Goal: Find contact information: Find contact information

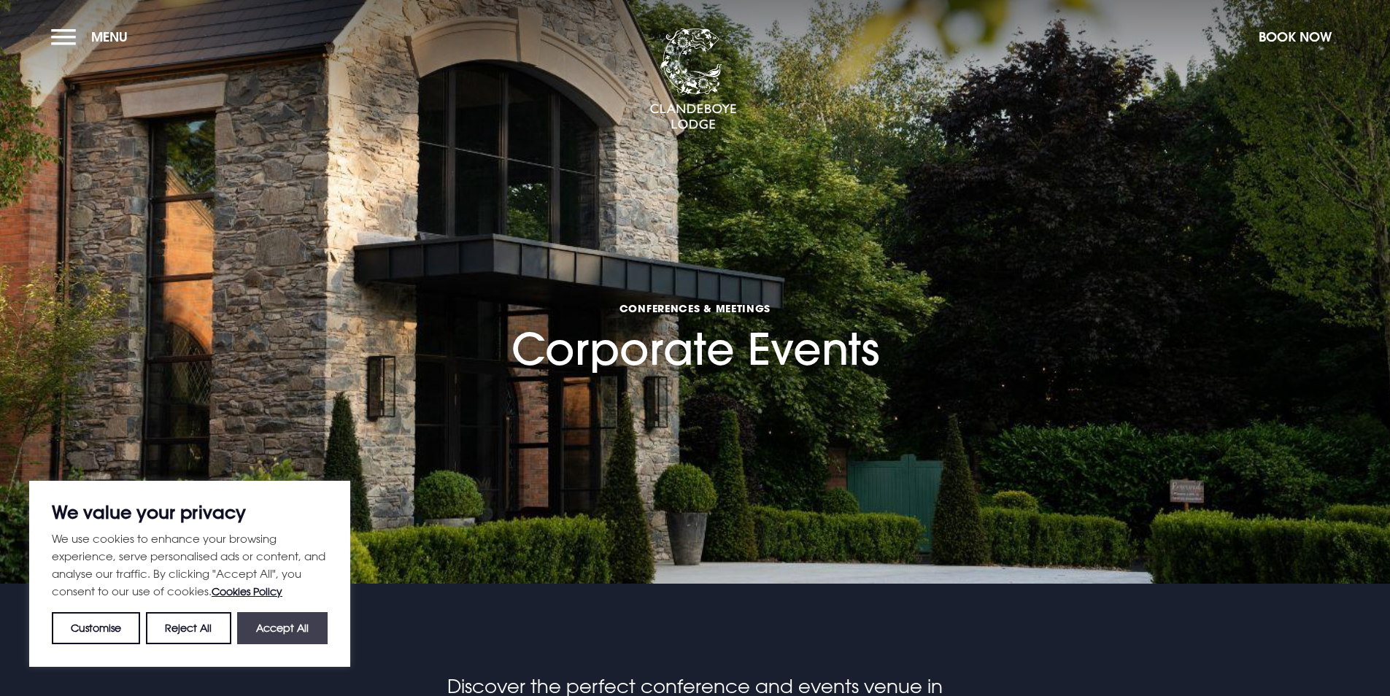
click at [322, 628] on button "Accept All" at bounding box center [282, 628] width 91 height 32
checkbox input "true"
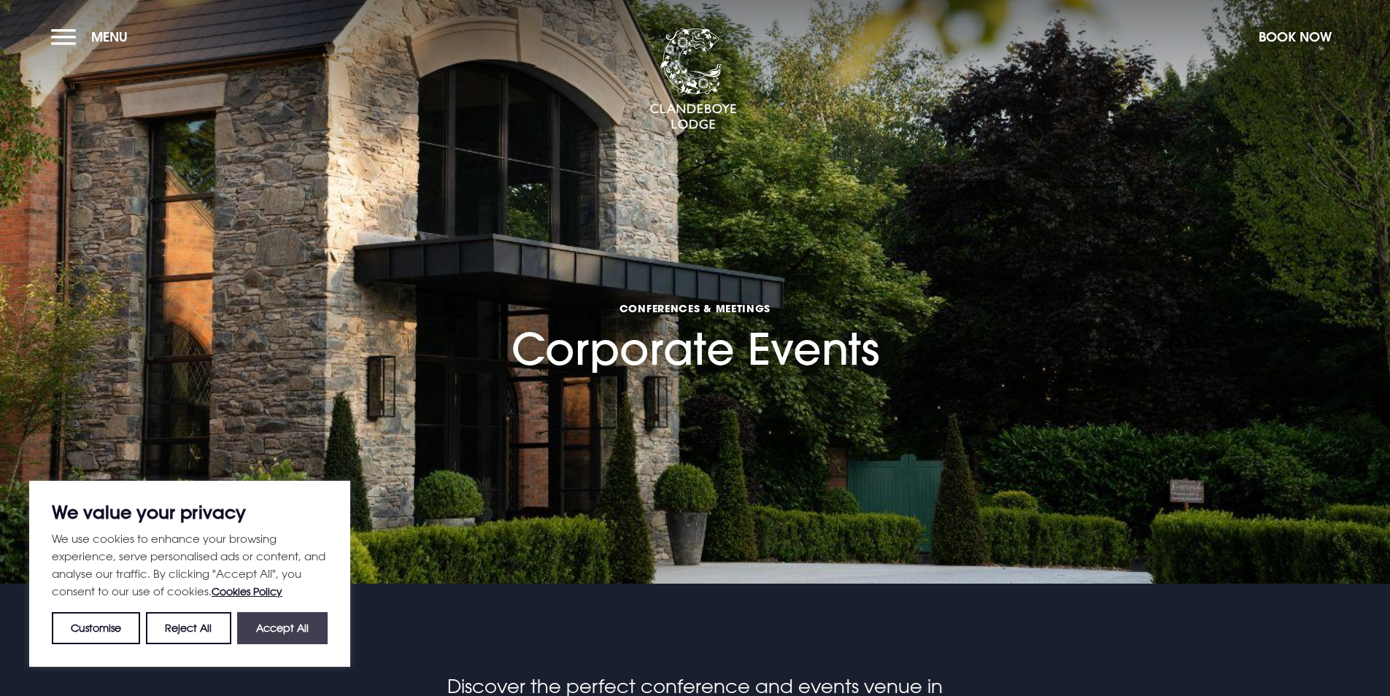
checkbox input "true"
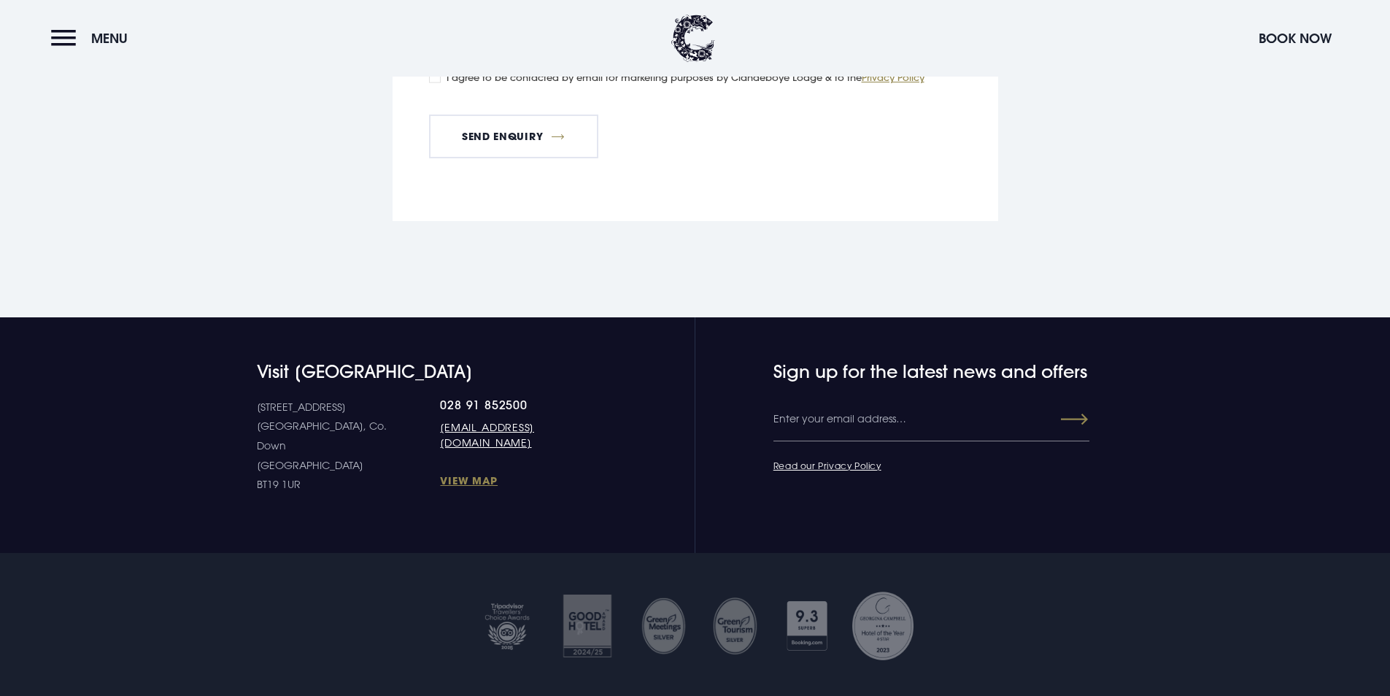
scroll to position [4160, 0]
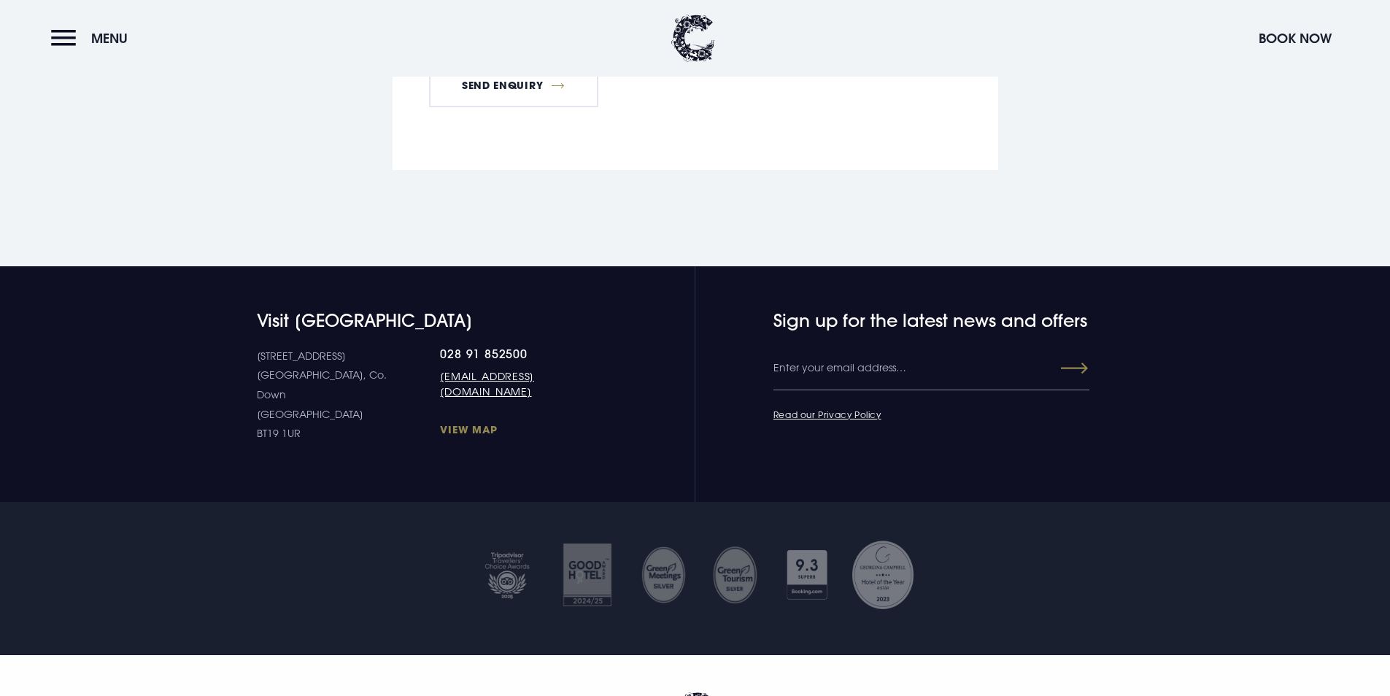
click at [440, 423] on link "View Map" at bounding box center [520, 430] width 160 height 14
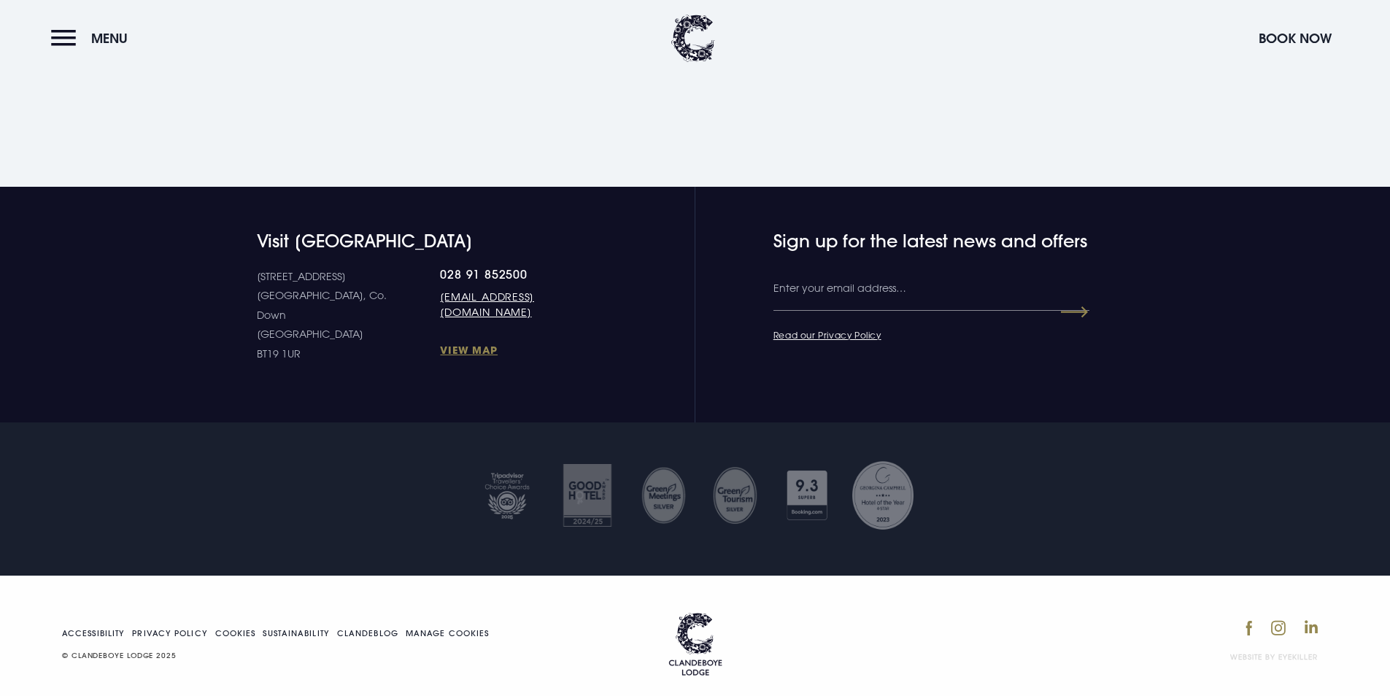
scroll to position [2470, 0]
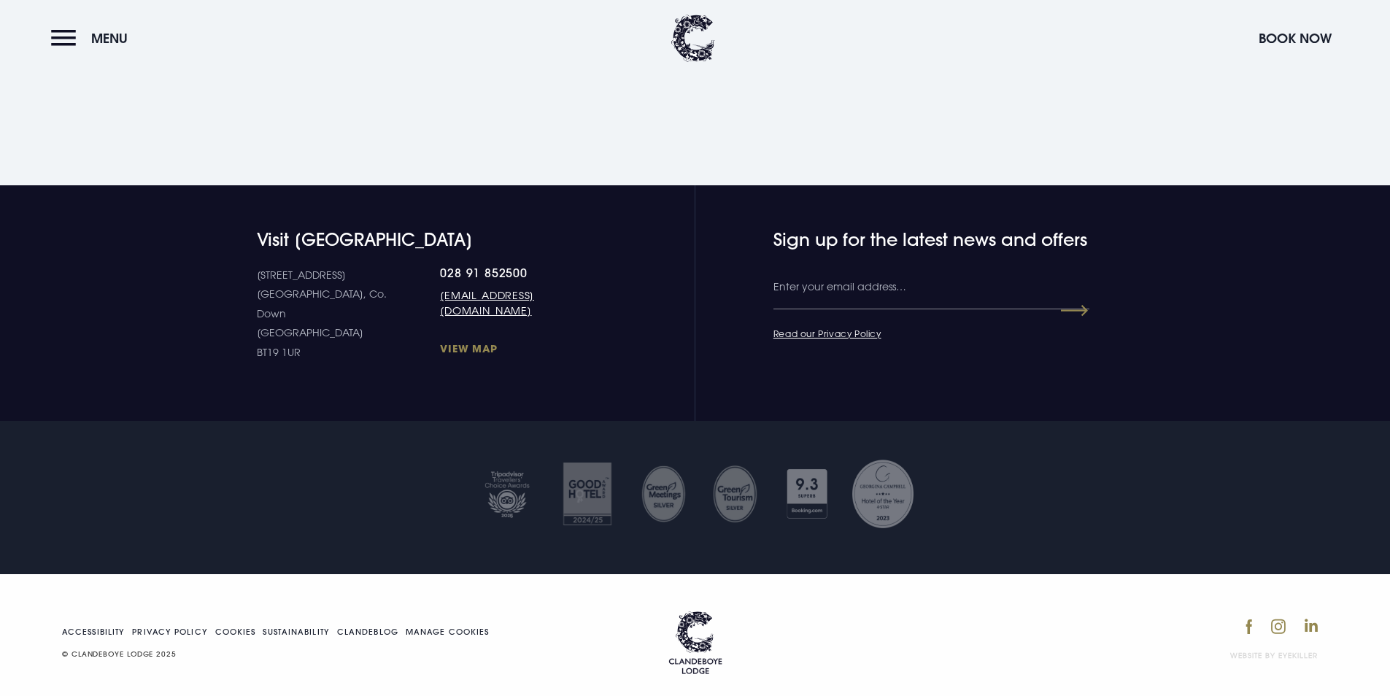
click at [455, 342] on link "View Map" at bounding box center [520, 349] width 160 height 14
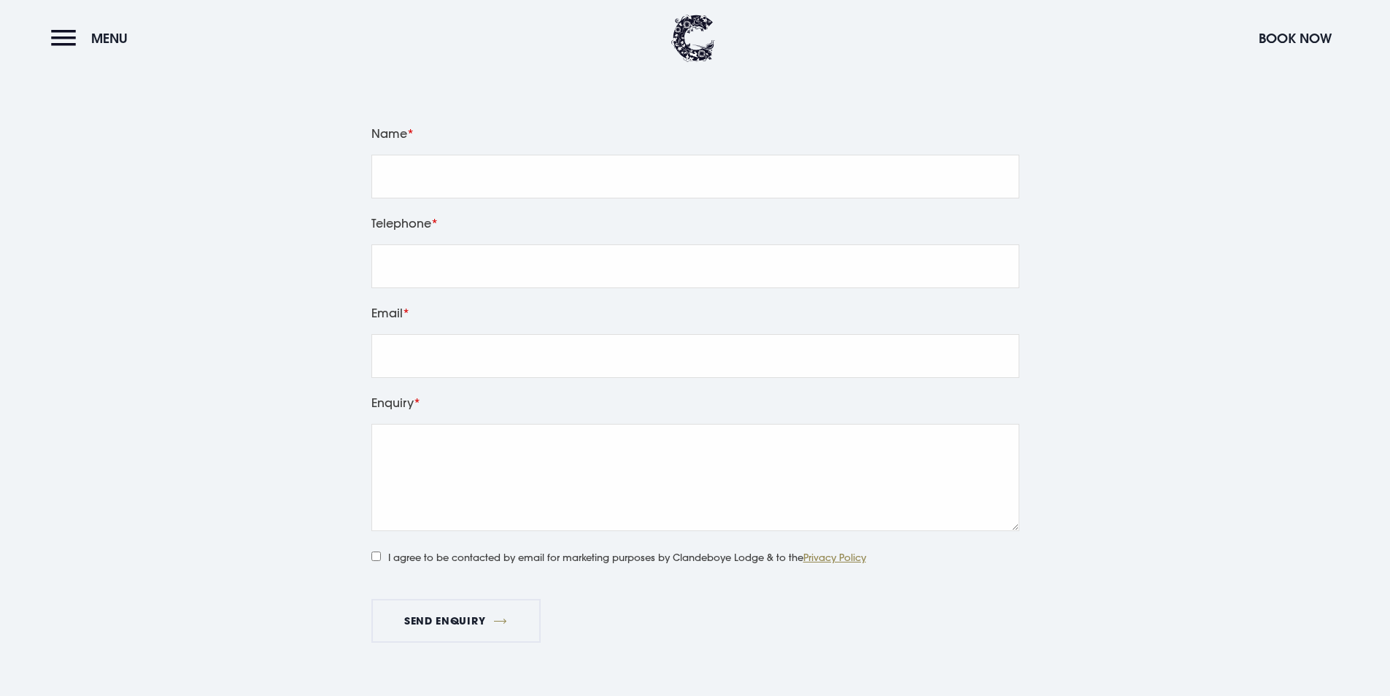
scroll to position [1813, 0]
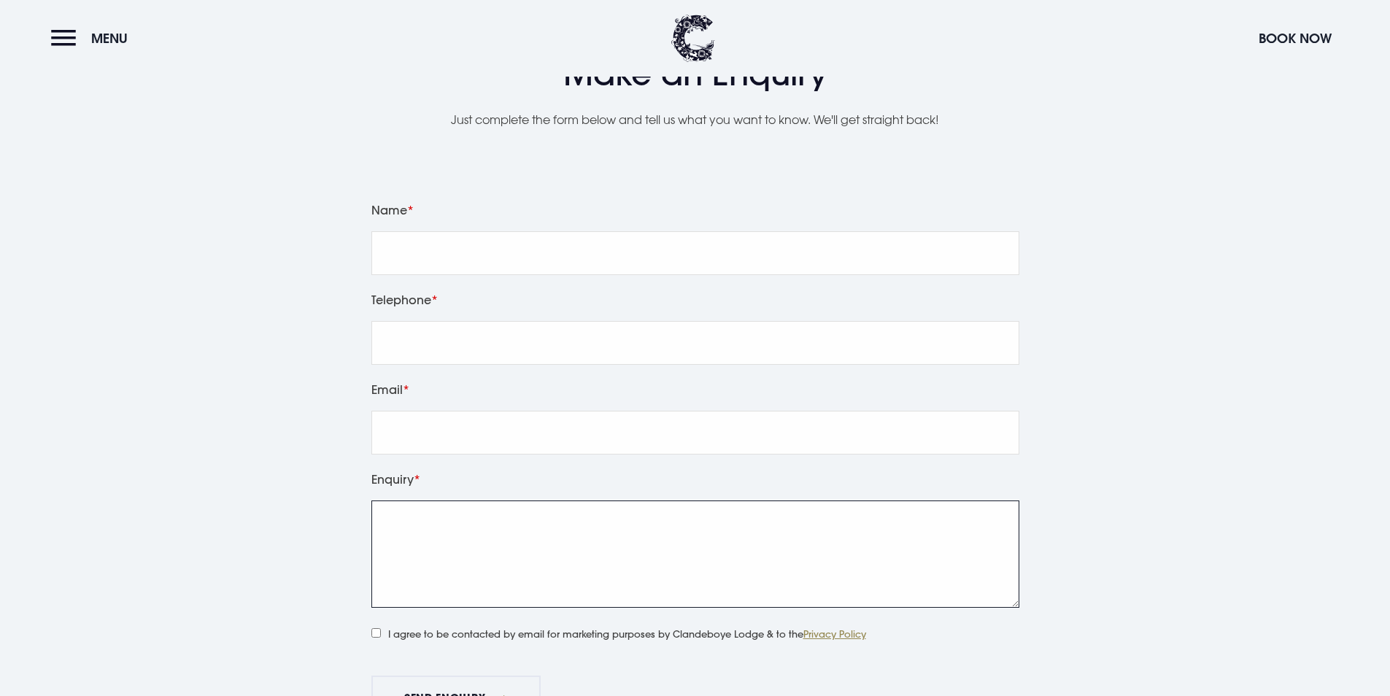
click at [514, 547] on textarea "Enquiry" at bounding box center [695, 554] width 648 height 107
click at [820, 632] on link "Privacy Policy" at bounding box center [835, 634] width 63 height 12
